Goal: Check status: Check status

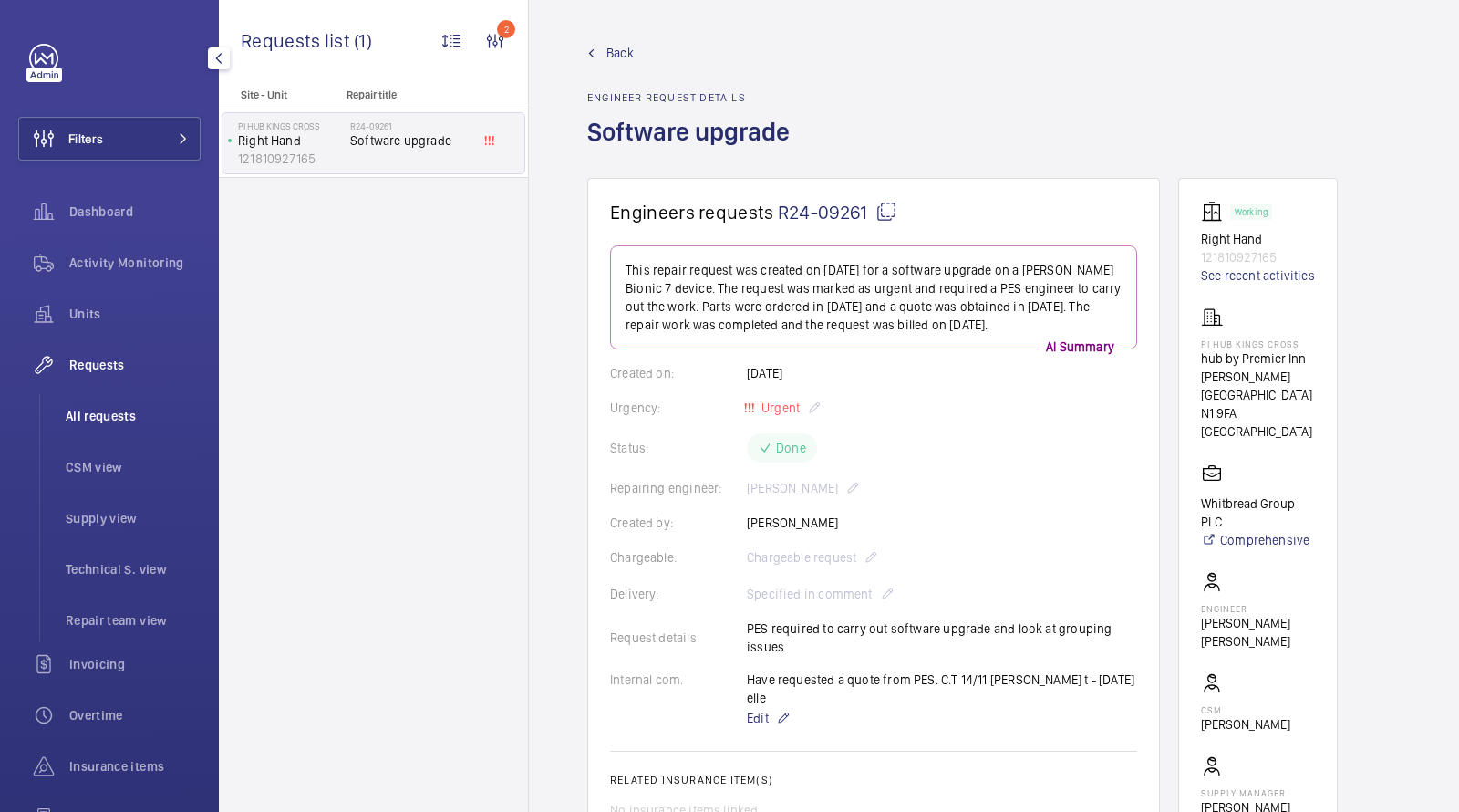
scroll to position [416, 0]
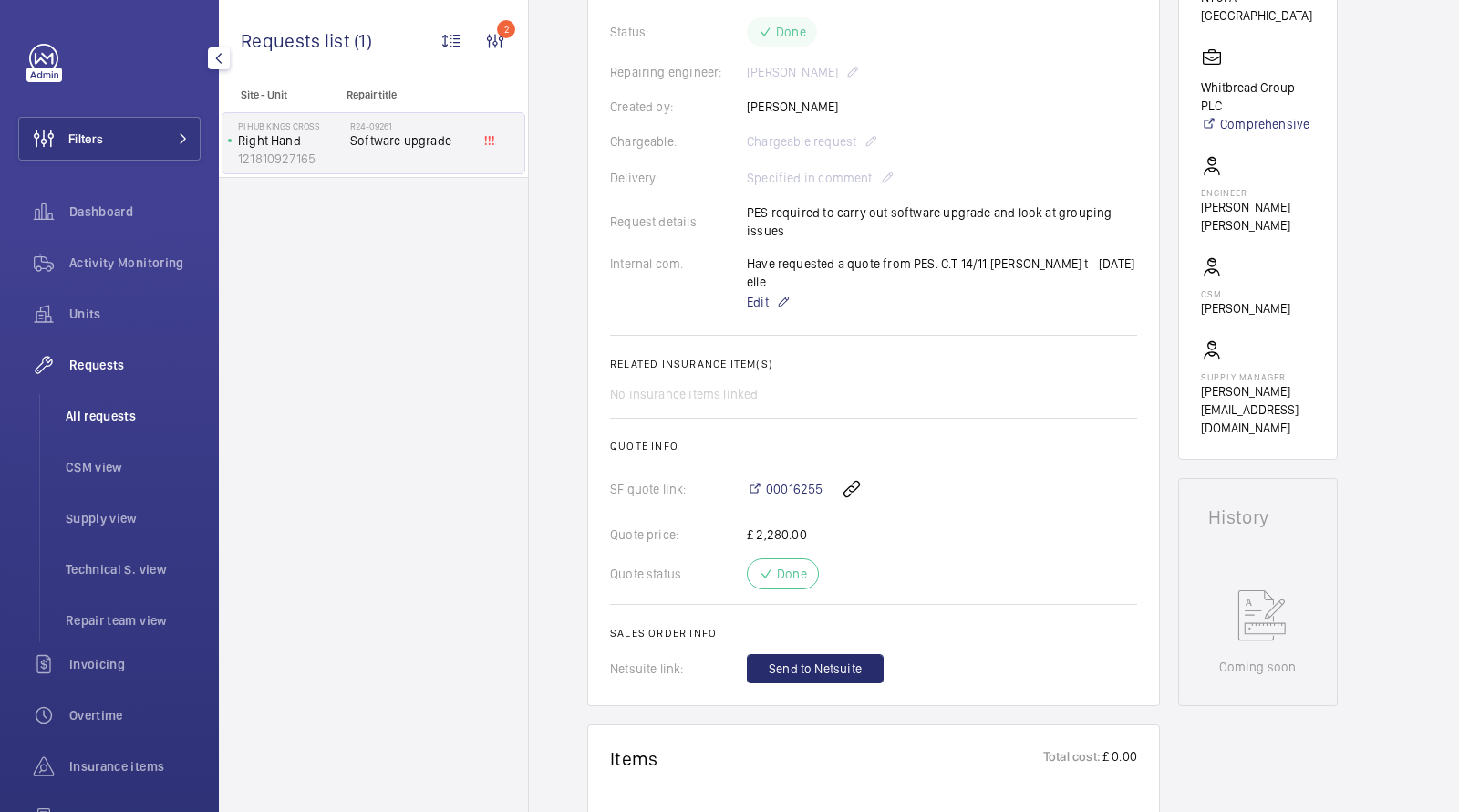
click at [98, 421] on span "All requests" at bounding box center [133, 416] width 135 height 19
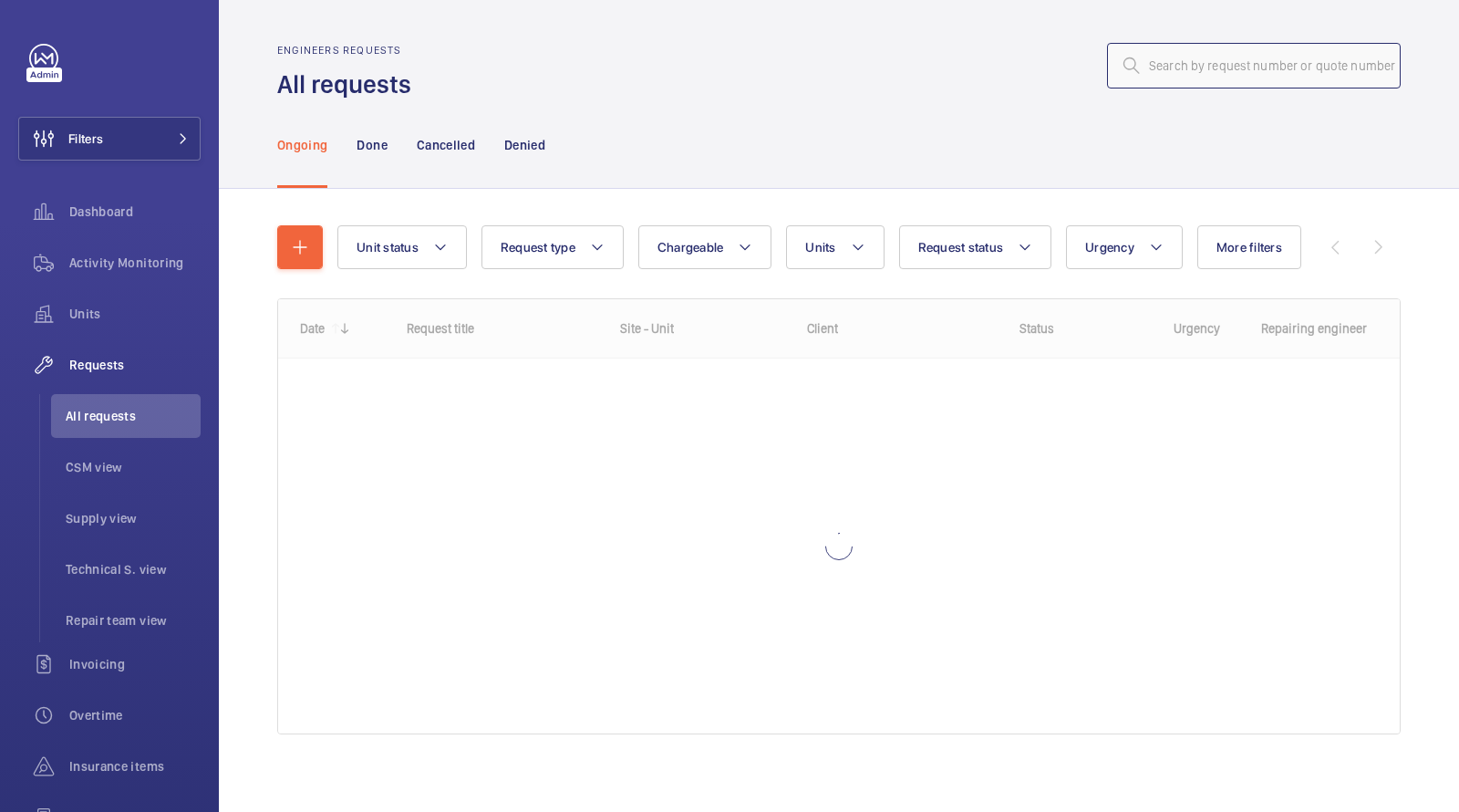
click at [1297, 73] on input "text" at bounding box center [1254, 66] width 294 height 46
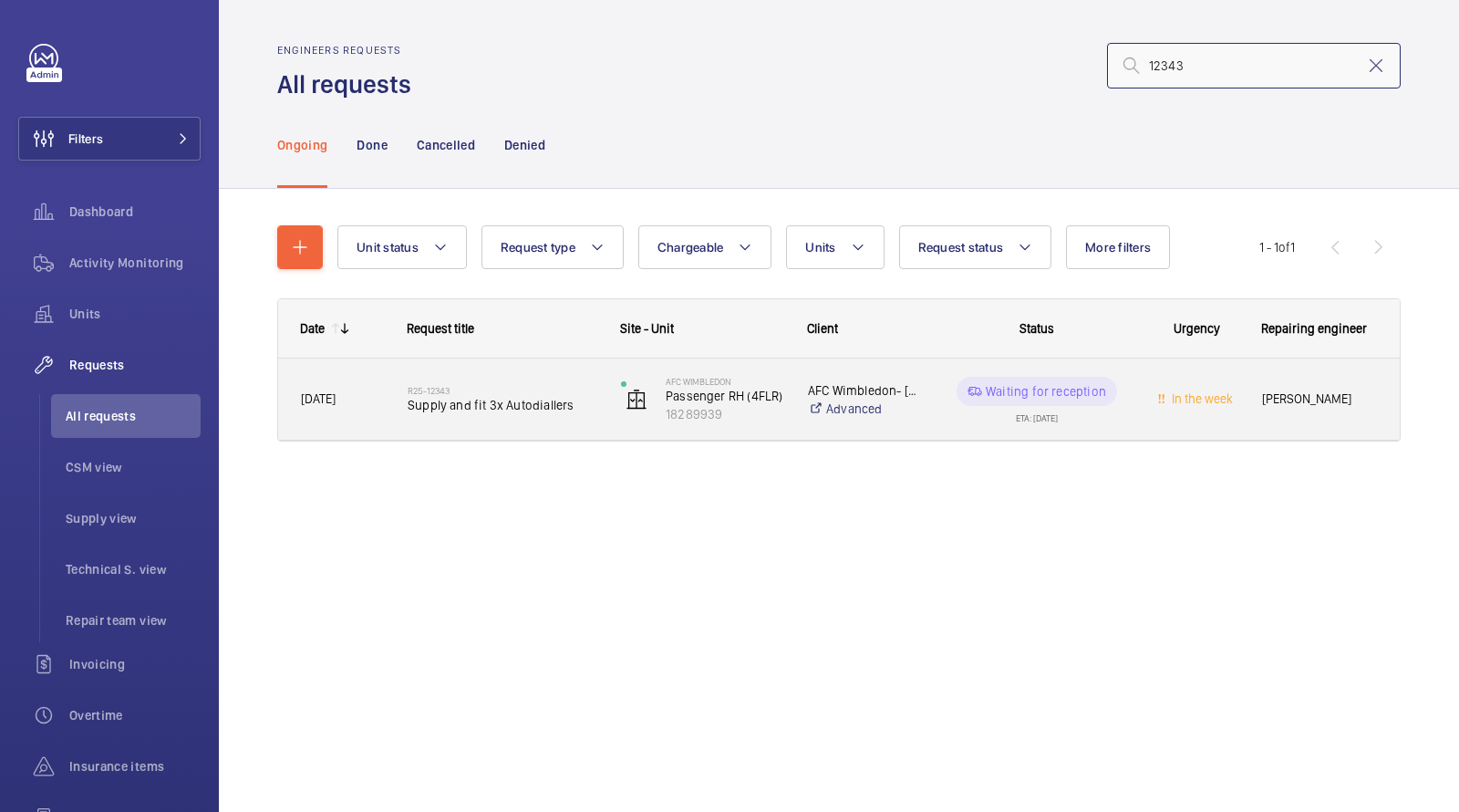
type input "12343"
click at [467, 404] on span "Supply and fit 3x Autodiallers" at bounding box center [503, 405] width 190 height 19
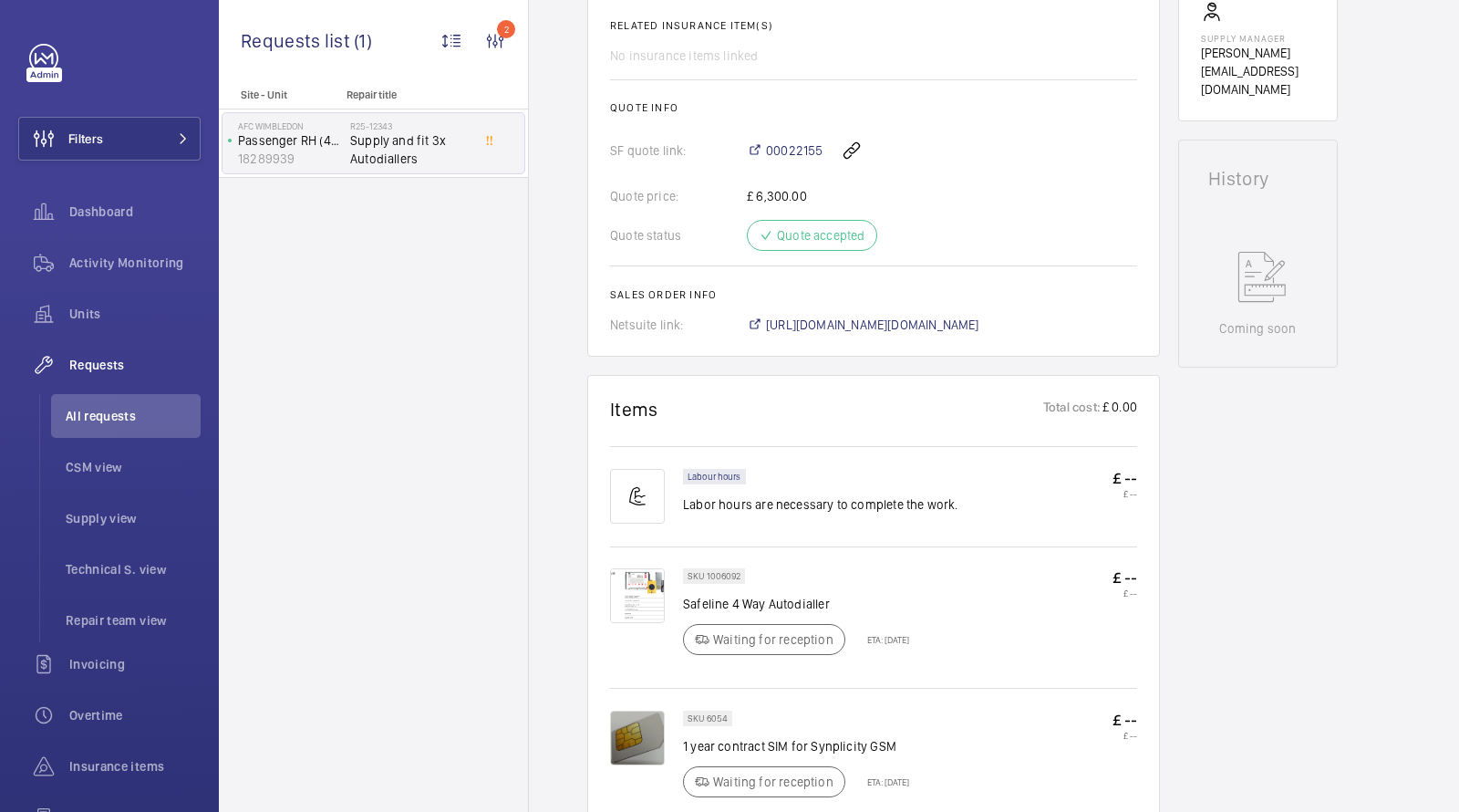
scroll to position [705, 0]
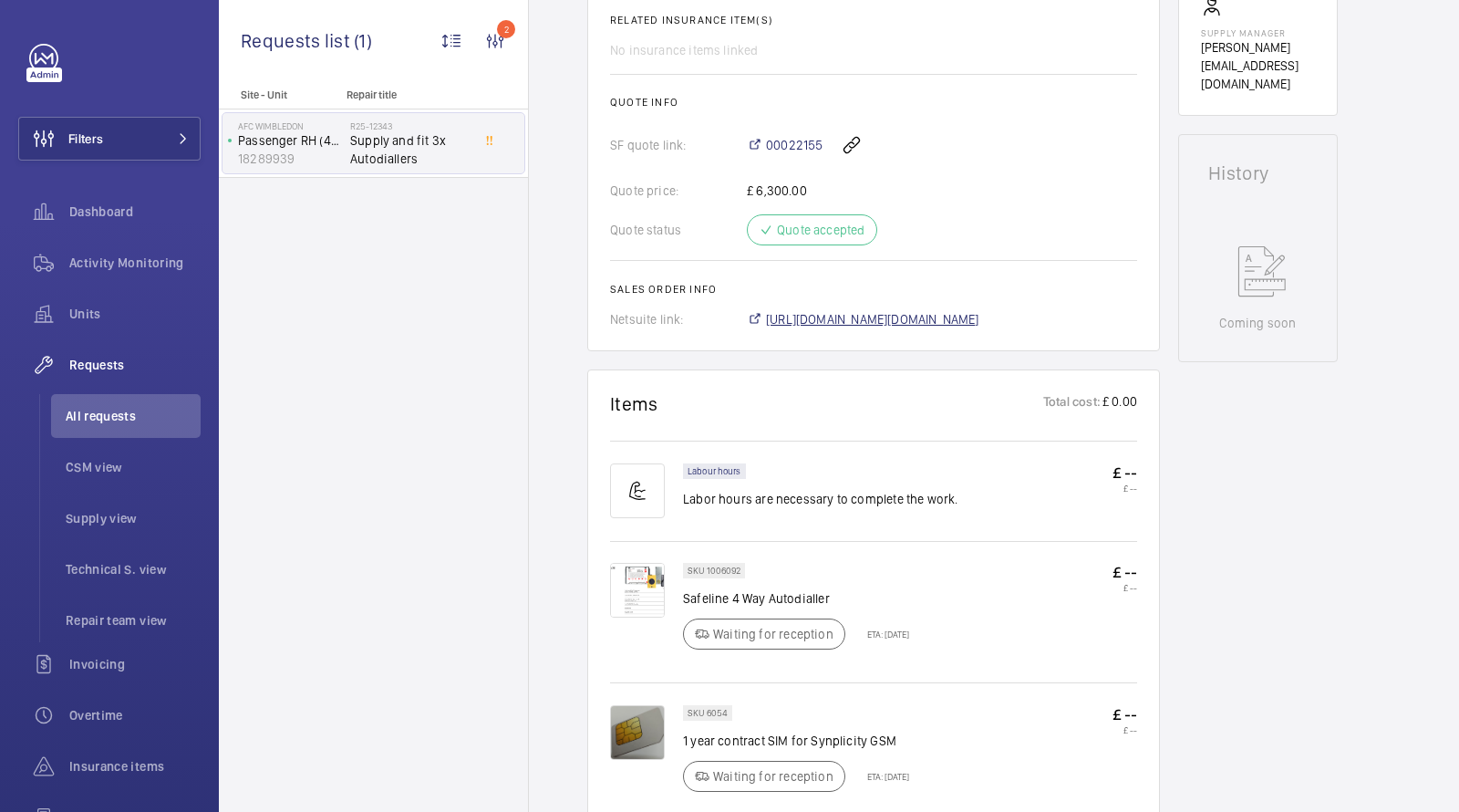
click at [880, 322] on span "[URL][DOMAIN_NAME][DOMAIN_NAME]" at bounding box center [873, 319] width 213 height 19
